Goal: Find specific page/section: Find specific page/section

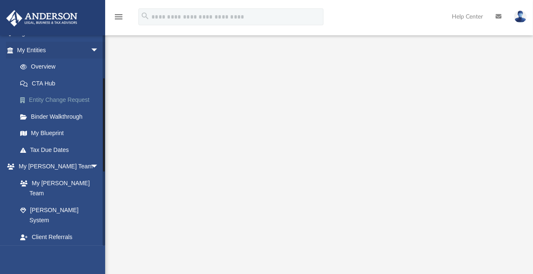
scroll to position [96, 0]
click at [50, 118] on link "Binder Walkthrough" at bounding box center [62, 116] width 100 height 17
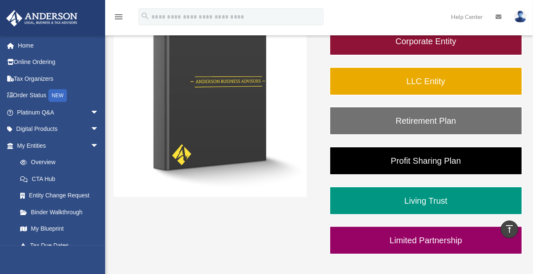
scroll to position [150, 0]
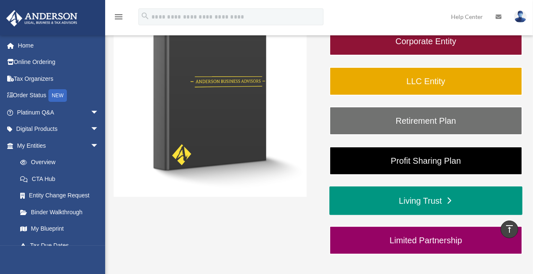
click at [386, 205] on link "Living Trust" at bounding box center [425, 200] width 193 height 29
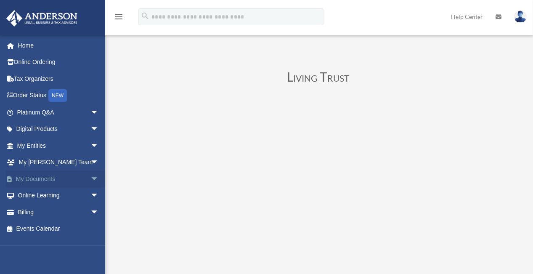
click at [33, 178] on link "My Documents arrow_drop_down" at bounding box center [59, 178] width 106 height 17
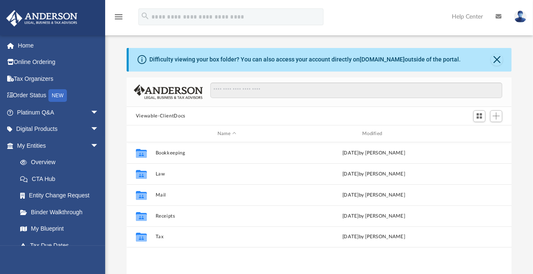
scroll to position [185, 378]
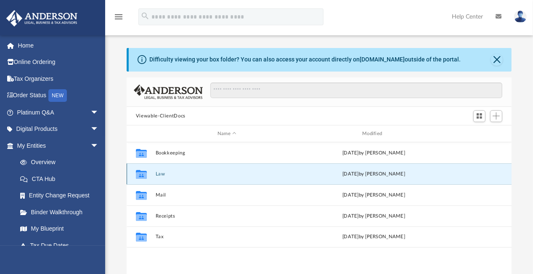
click at [160, 173] on button "Law" at bounding box center [226, 173] width 143 height 5
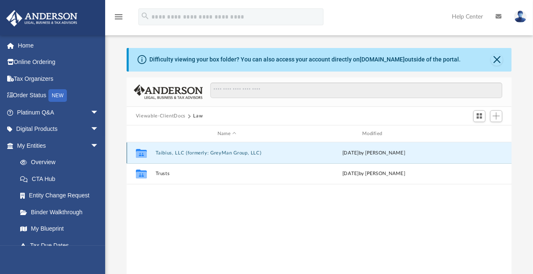
click at [192, 151] on button "Taibius, LLC (formerly: GreyMan Group, LLC)" at bounding box center [226, 152] width 143 height 5
